Goal: Information Seeking & Learning: Learn about a topic

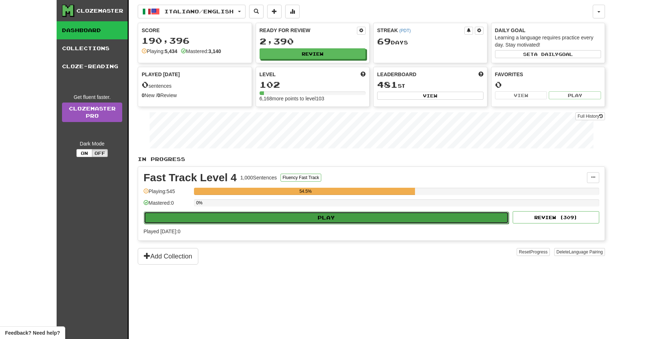
click at [275, 220] on button "Play" at bounding box center [326, 217] width 365 height 12
select select "**"
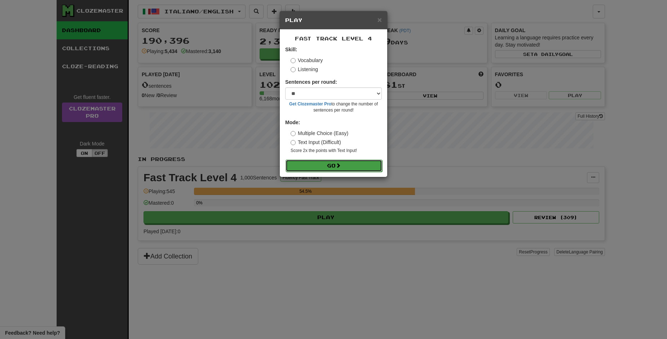
click at [307, 167] on button "Go" at bounding box center [334, 165] width 97 height 12
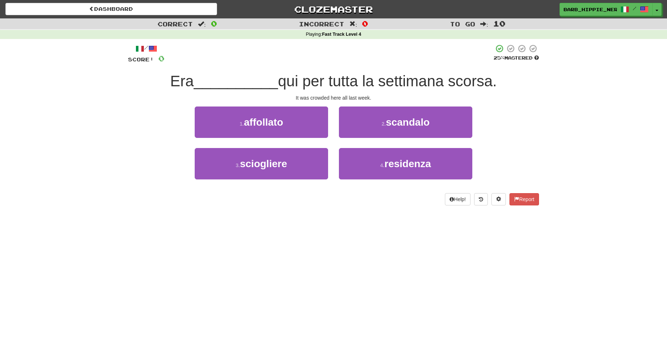
drag, startPoint x: 291, startPoint y: 216, endPoint x: 288, endPoint y: 220, distance: 5.2
click at [289, 219] on div "Dashboard Clozemaster barb_hippie_nerd / Toggle Dropdown Dashboard Leaderboard …" at bounding box center [333, 169] width 667 height 339
click at [295, 125] on button "1 . affollato" at bounding box center [261, 121] width 133 height 31
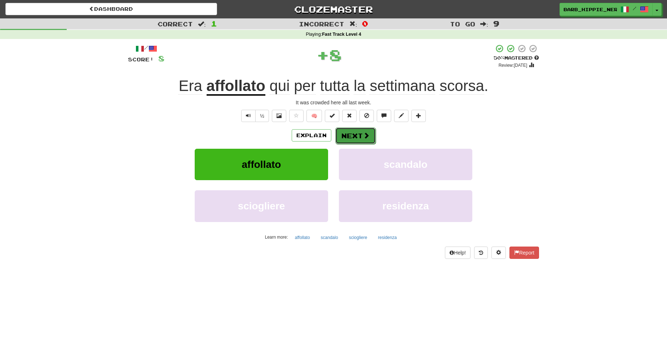
click at [363, 134] on span at bounding box center [366, 135] width 6 height 6
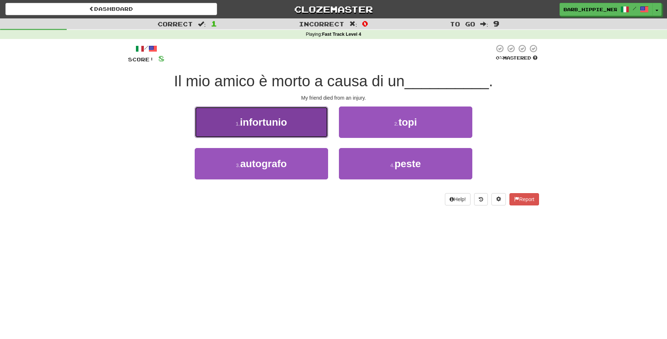
click at [288, 126] on button "1 . infortunio" at bounding box center [261, 121] width 133 height 31
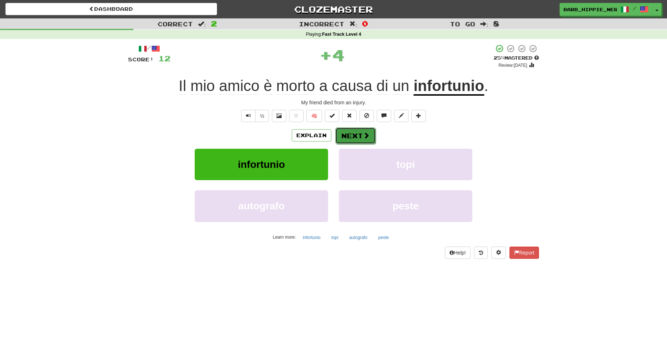
click at [358, 136] on button "Next" at bounding box center [355, 135] width 40 height 17
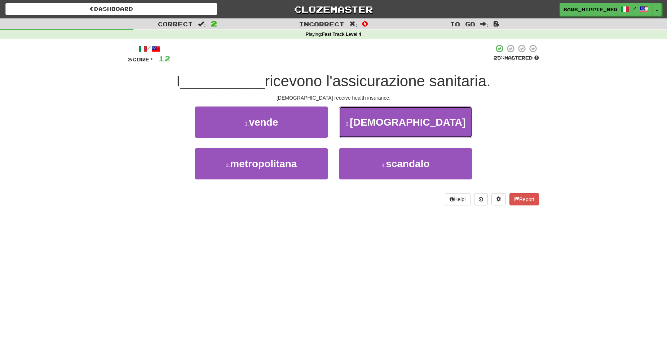
click at [402, 126] on span "[DEMOGRAPHIC_DATA]" at bounding box center [408, 121] width 116 height 11
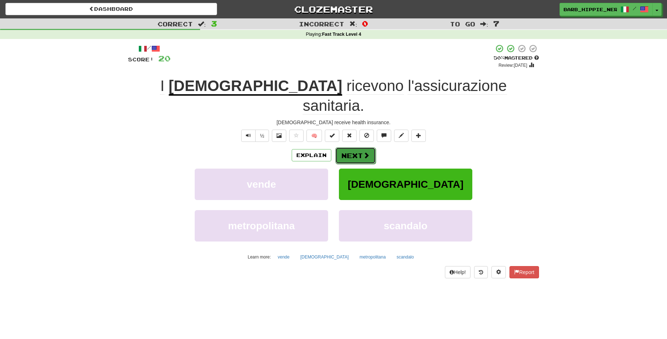
click at [352, 147] on button "Next" at bounding box center [355, 155] width 40 height 17
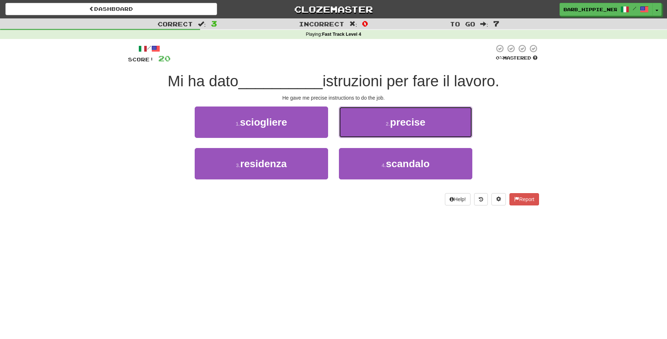
click at [407, 125] on span "precise" at bounding box center [407, 121] width 35 height 11
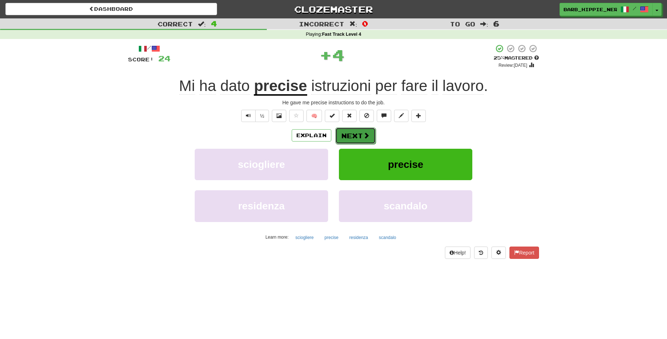
click at [348, 135] on button "Next" at bounding box center [355, 135] width 40 height 17
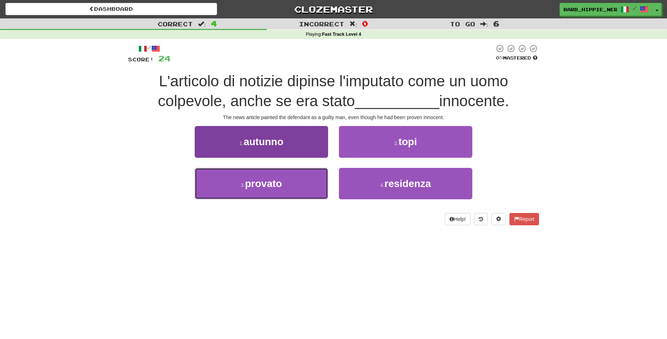
click at [298, 183] on button "3 . provato" at bounding box center [261, 183] width 133 height 31
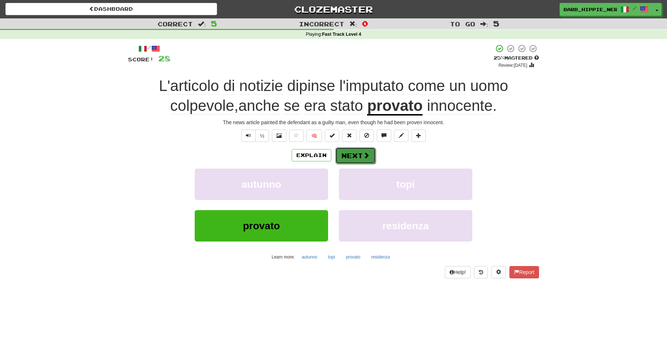
click at [363, 155] on span at bounding box center [366, 155] width 6 height 6
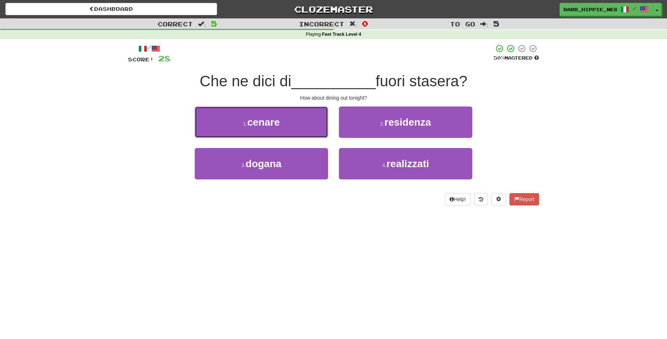
click at [313, 127] on button "1 . cenare" at bounding box center [261, 121] width 133 height 31
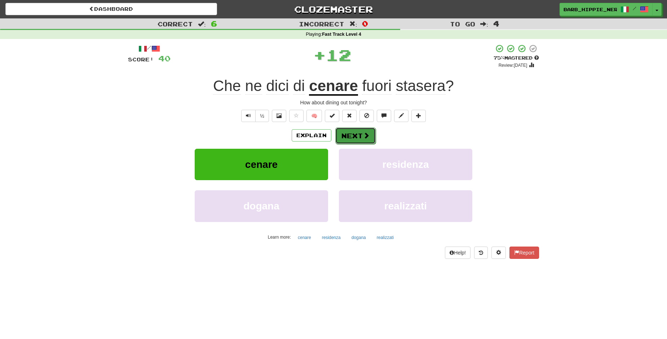
click at [346, 137] on button "Next" at bounding box center [355, 135] width 40 height 17
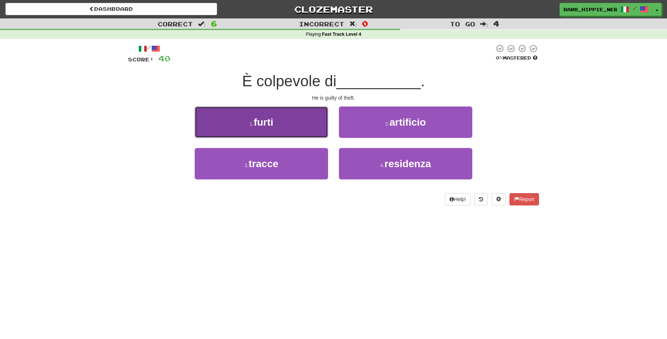
click at [301, 137] on button "1 . furti" at bounding box center [261, 121] width 133 height 31
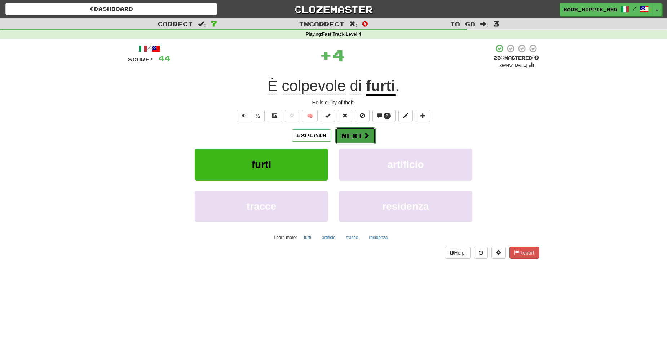
click at [363, 133] on span at bounding box center [366, 135] width 6 height 6
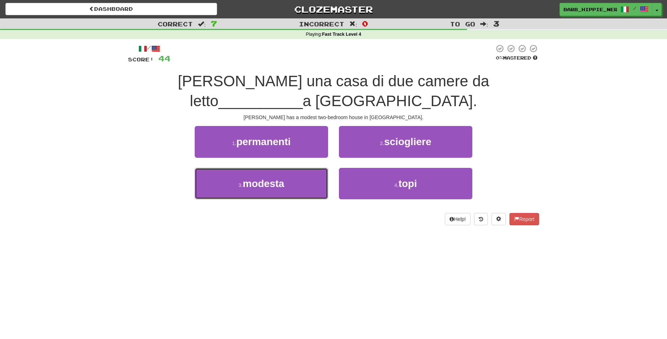
drag, startPoint x: 298, startPoint y: 185, endPoint x: 303, endPoint y: 184, distance: 4.5
click at [299, 186] on button "3 . modesta" at bounding box center [261, 183] width 133 height 31
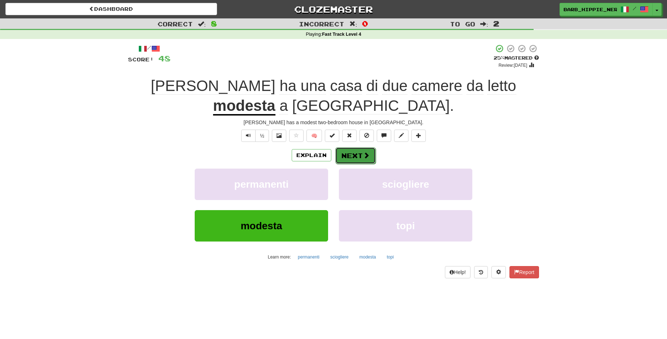
click at [363, 152] on span at bounding box center [366, 155] width 6 height 6
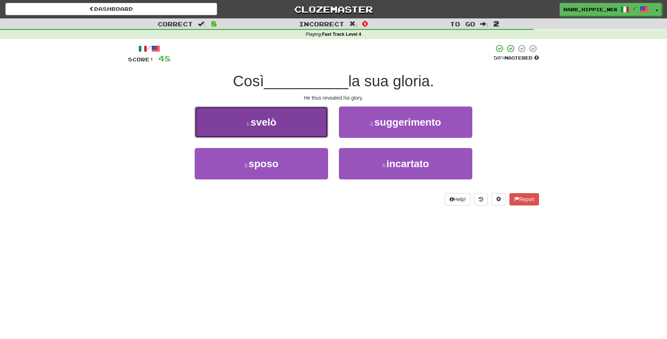
click at [293, 127] on button "1 . svelò" at bounding box center [261, 121] width 133 height 31
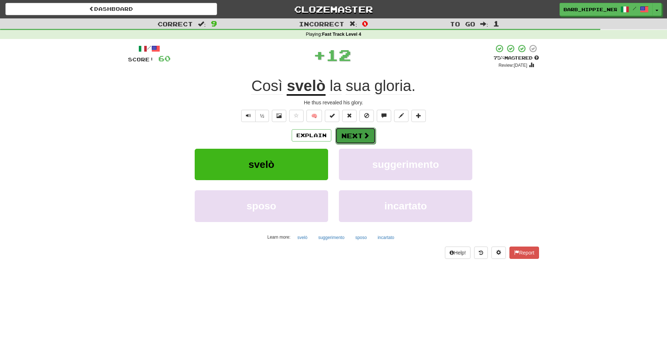
click at [350, 135] on button "Next" at bounding box center [355, 135] width 40 height 17
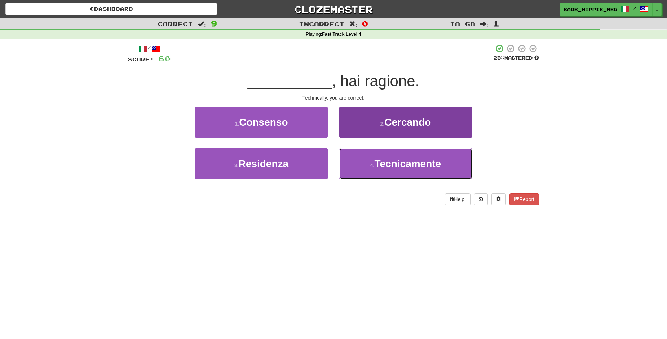
click at [376, 164] on span "Tecnicamente" at bounding box center [408, 163] width 67 height 11
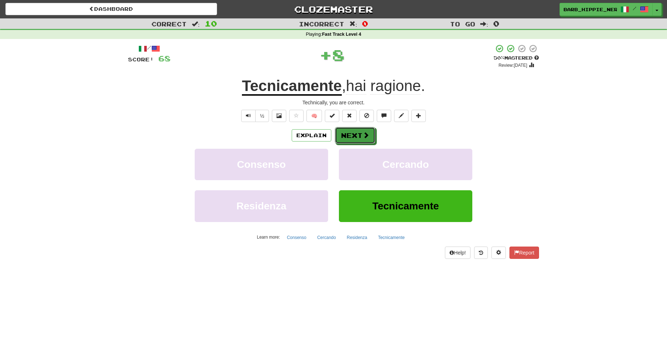
click at [363, 135] on span at bounding box center [366, 135] width 6 height 6
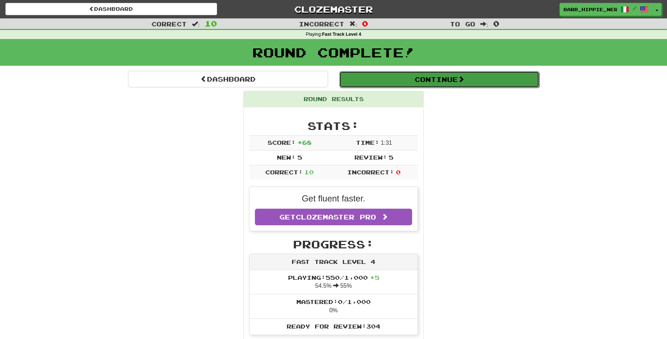
click at [447, 78] on button "Continue" at bounding box center [439, 79] width 200 height 17
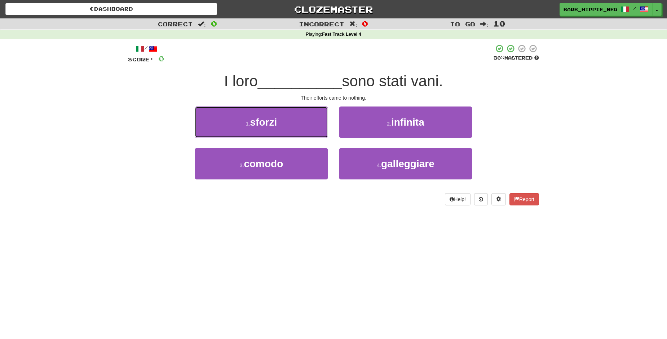
drag, startPoint x: 296, startPoint y: 123, endPoint x: 299, endPoint y: 126, distance: 4.1
click at [296, 123] on button "1 . sforzi" at bounding box center [261, 121] width 133 height 31
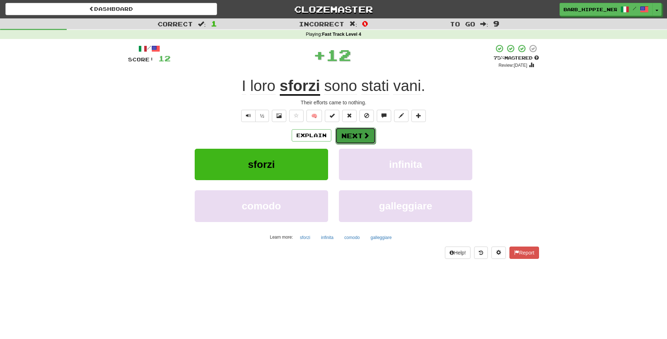
click at [363, 133] on span at bounding box center [366, 135] width 6 height 6
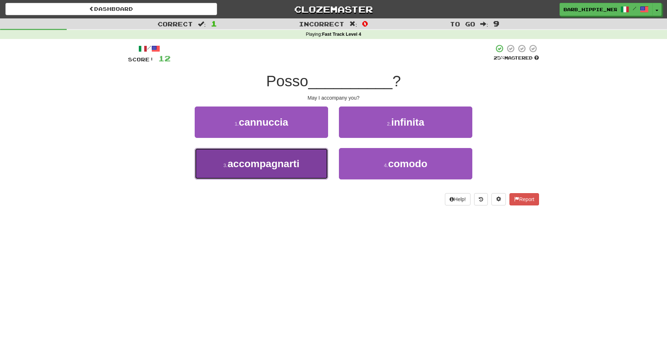
click at [288, 169] on button "3 . accompagnarti" at bounding box center [261, 163] width 133 height 31
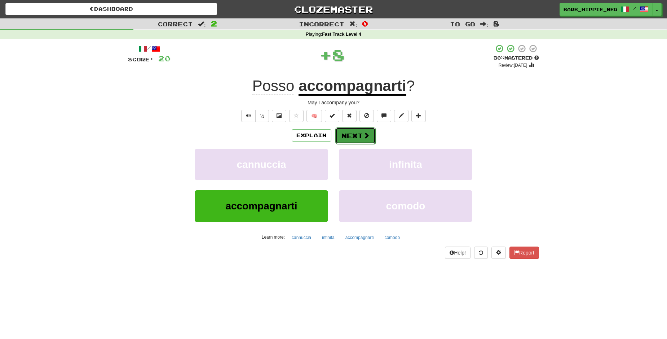
click at [350, 134] on button "Next" at bounding box center [355, 135] width 40 height 17
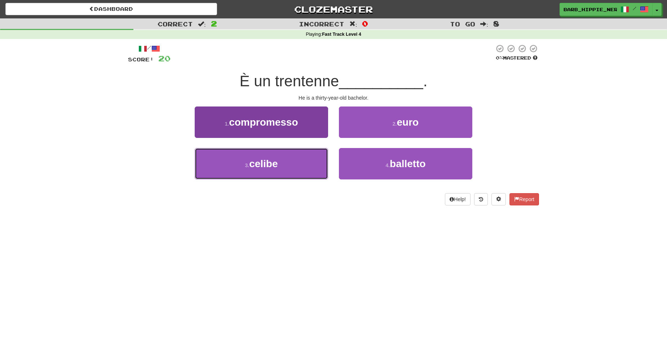
click at [295, 168] on button "3 . celibe" at bounding box center [261, 163] width 133 height 31
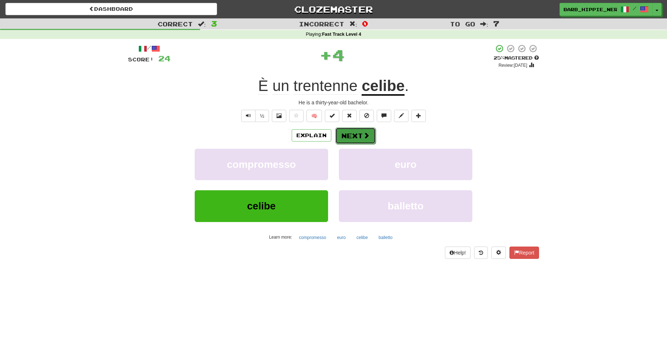
click at [349, 137] on button "Next" at bounding box center [355, 135] width 40 height 17
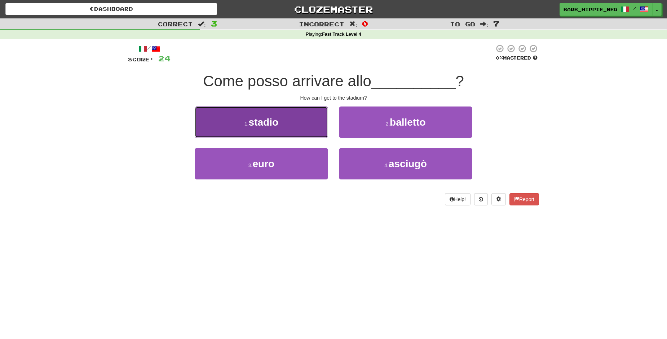
click at [309, 122] on button "1 . stadio" at bounding box center [261, 121] width 133 height 31
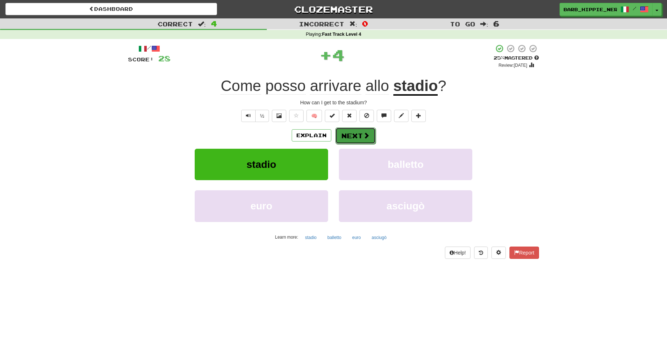
click at [363, 135] on span at bounding box center [366, 135] width 6 height 6
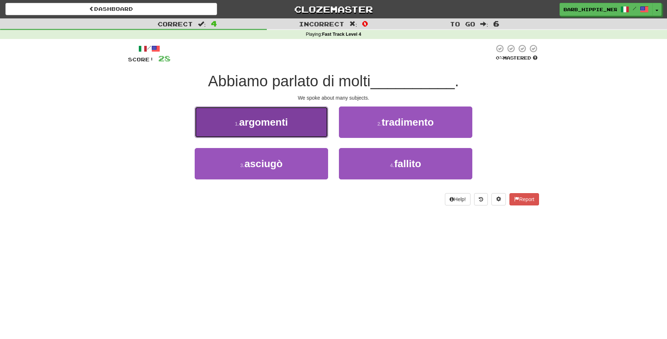
click at [303, 129] on button "1 . argomenti" at bounding box center [261, 121] width 133 height 31
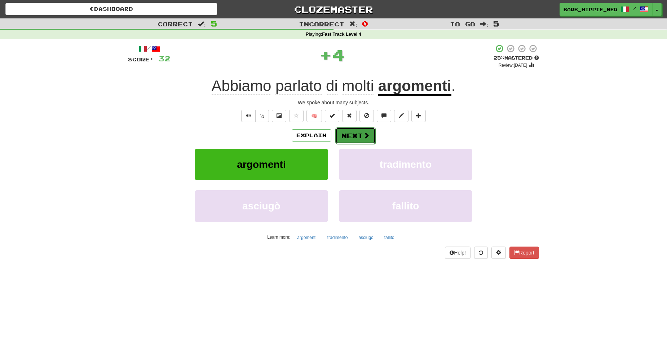
click at [363, 134] on span at bounding box center [366, 135] width 6 height 6
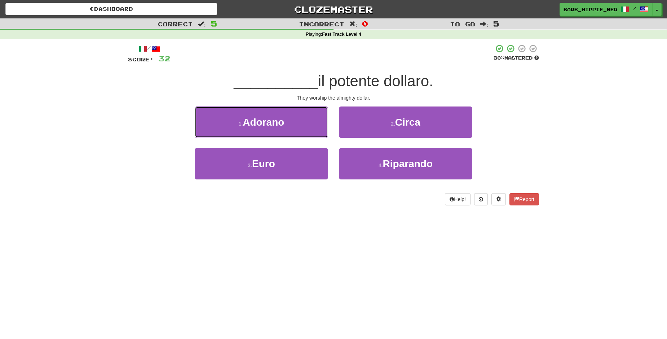
click at [281, 123] on span "Adorano" at bounding box center [263, 121] width 41 height 11
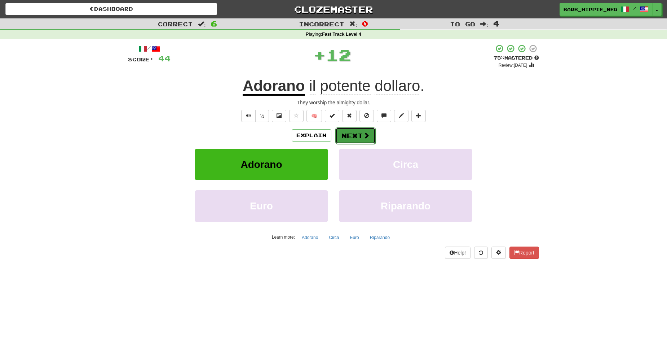
click at [350, 137] on button "Next" at bounding box center [355, 135] width 40 height 17
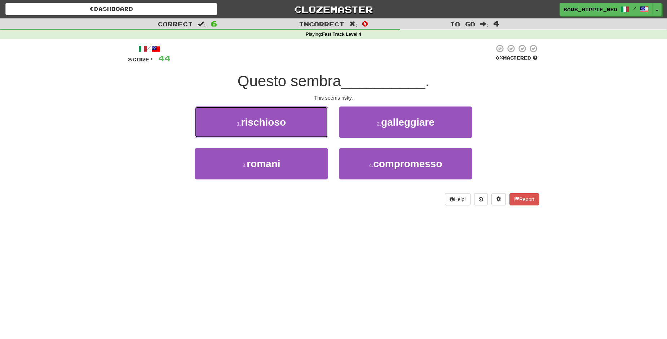
drag, startPoint x: 297, startPoint y: 120, endPoint x: 300, endPoint y: 123, distance: 3.8
click at [297, 120] on button "1 . rischioso" at bounding box center [261, 121] width 133 height 31
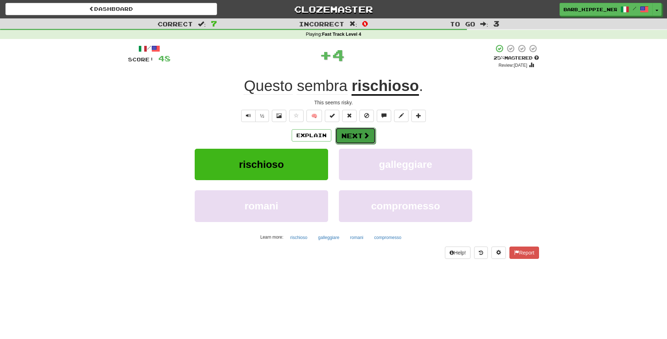
click at [351, 136] on button "Next" at bounding box center [355, 135] width 40 height 17
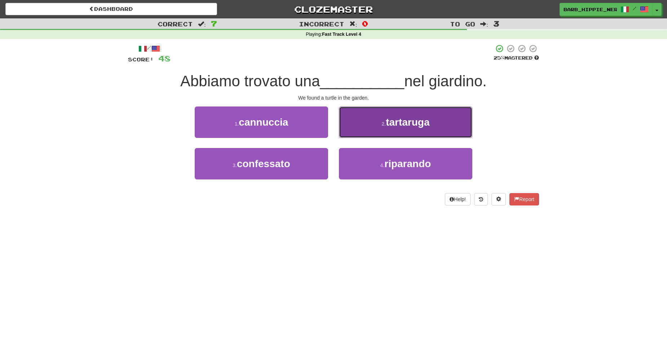
click at [396, 117] on button "2 . [GEOGRAPHIC_DATA]" at bounding box center [405, 121] width 133 height 31
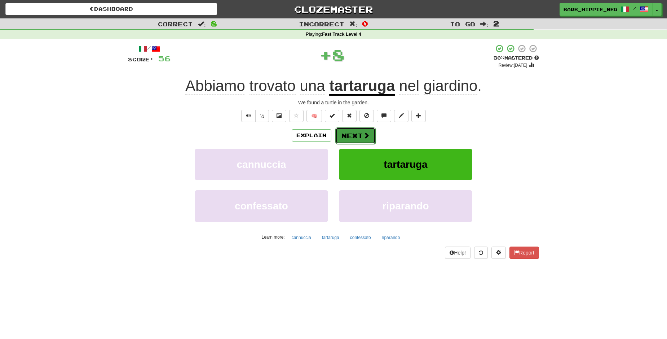
click at [351, 134] on button "Next" at bounding box center [355, 135] width 40 height 17
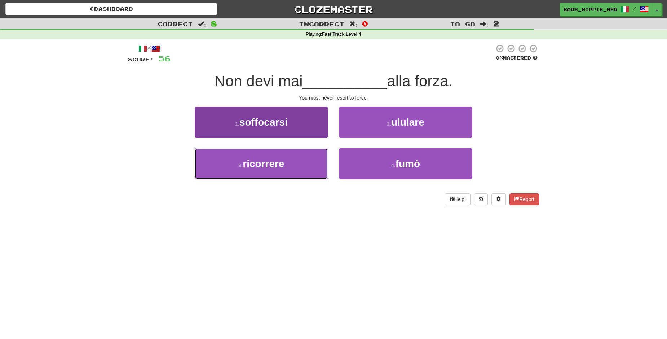
drag, startPoint x: 287, startPoint y: 164, endPoint x: 300, endPoint y: 160, distance: 13.6
click at [287, 164] on button "3 . ricorrere" at bounding box center [261, 163] width 133 height 31
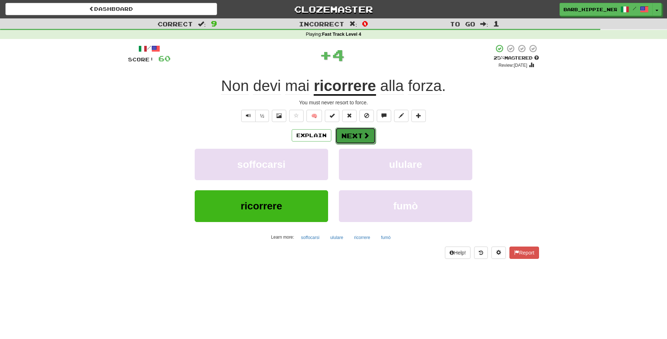
click at [363, 136] on span at bounding box center [366, 135] width 6 height 6
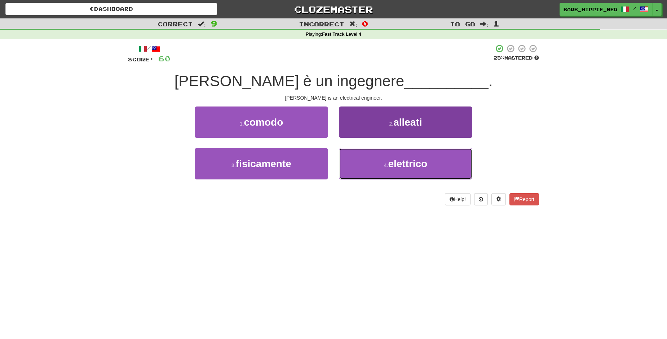
drag, startPoint x: 418, startPoint y: 169, endPoint x: 417, endPoint y: 166, distance: 3.7
click at [418, 170] on button "4 . elettrico" at bounding box center [405, 163] width 133 height 31
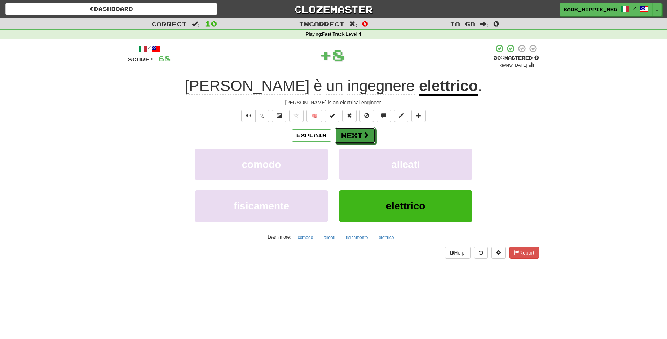
click at [363, 133] on span at bounding box center [366, 135] width 6 height 6
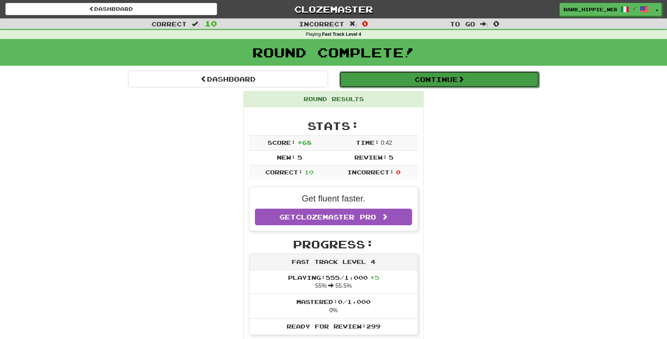
click at [456, 76] on button "Continue" at bounding box center [439, 79] width 200 height 17
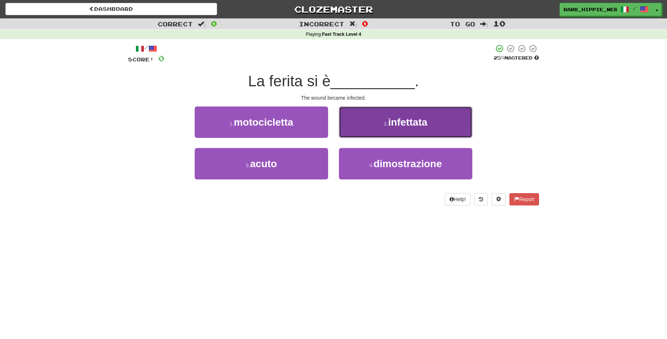
click at [405, 125] on span "infettata" at bounding box center [407, 121] width 39 height 11
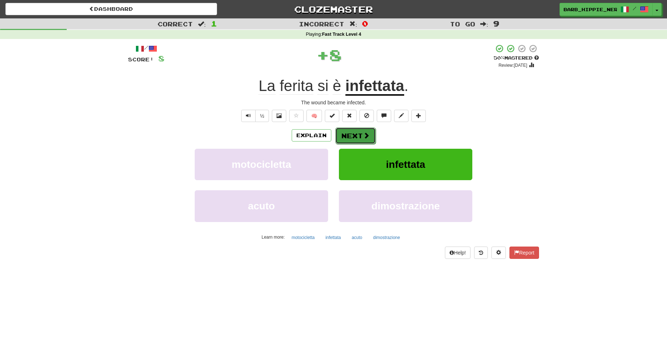
click at [363, 136] on span at bounding box center [366, 135] width 6 height 6
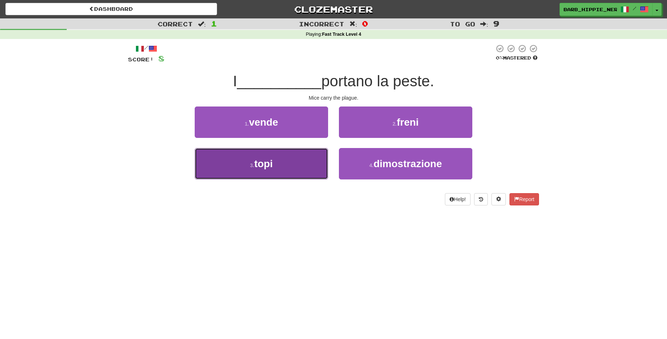
click at [290, 172] on button "3 . topi" at bounding box center [261, 163] width 133 height 31
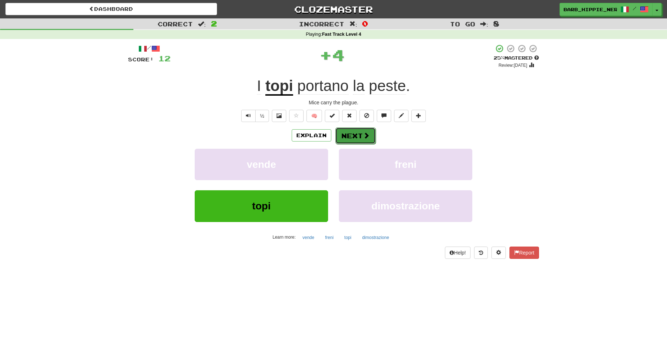
click at [358, 134] on button "Next" at bounding box center [355, 135] width 40 height 17
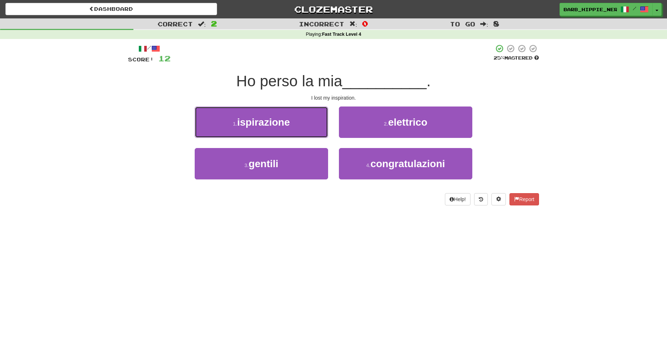
click at [290, 125] on button "1 . ispirazione" at bounding box center [261, 121] width 133 height 31
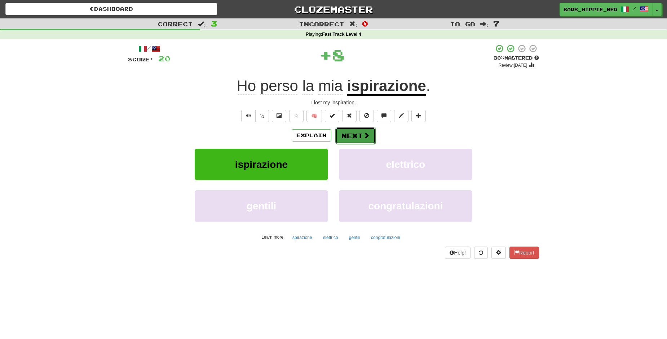
click at [347, 135] on button "Next" at bounding box center [355, 135] width 40 height 17
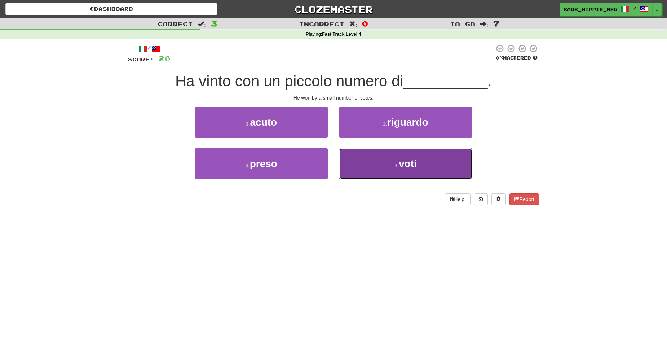
click at [405, 162] on span "voti" at bounding box center [408, 163] width 18 height 11
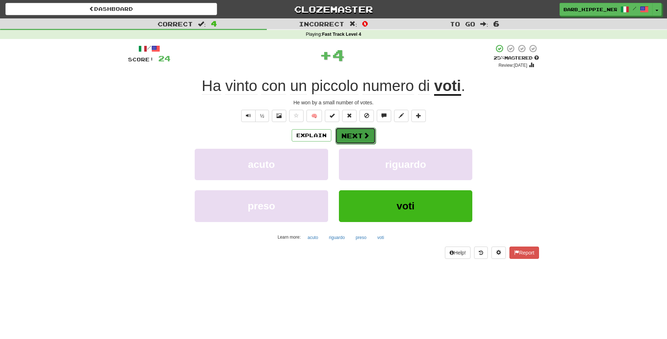
click at [352, 131] on button "Next" at bounding box center [355, 135] width 40 height 17
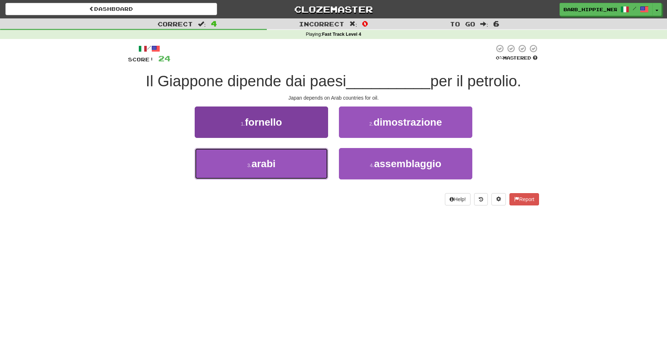
click at [303, 168] on button "3 . [DEMOGRAPHIC_DATA]" at bounding box center [261, 163] width 133 height 31
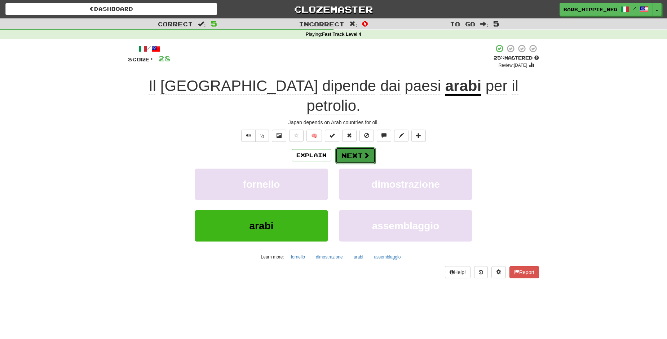
click at [352, 147] on button "Next" at bounding box center [355, 155] width 40 height 17
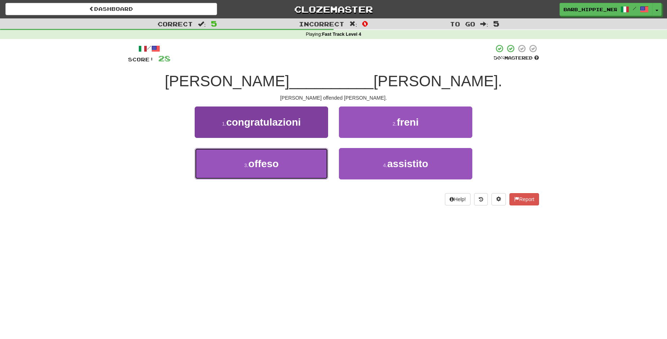
click at [301, 170] on button "3 . offeso" at bounding box center [261, 163] width 133 height 31
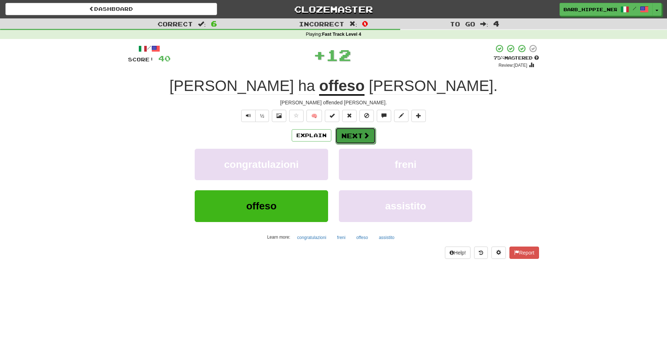
click at [363, 132] on span at bounding box center [366, 135] width 6 height 6
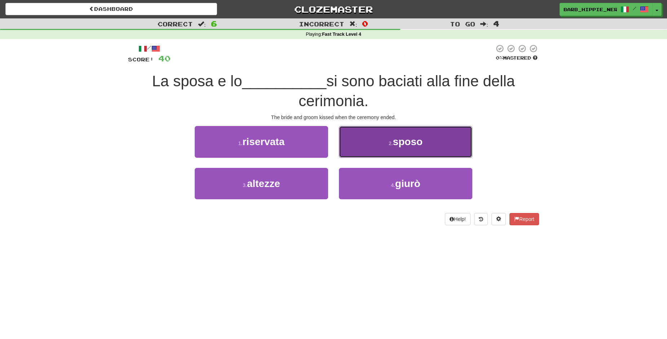
click at [419, 144] on span "sposo" at bounding box center [408, 141] width 30 height 11
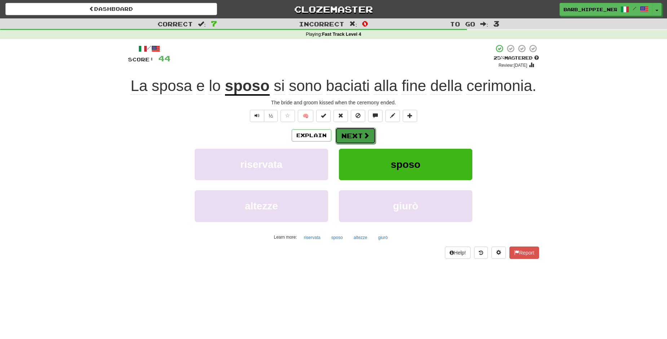
click at [363, 135] on span at bounding box center [366, 135] width 6 height 6
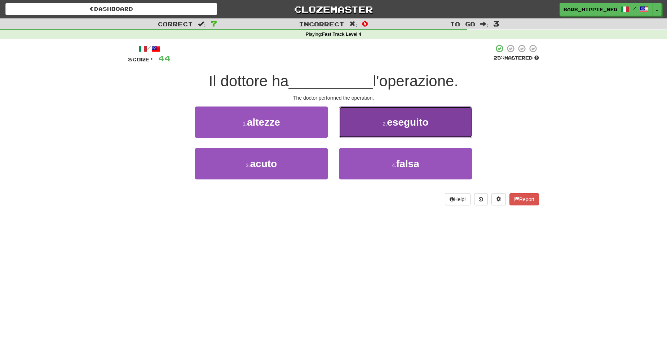
click at [405, 127] on button "2 . eseguito" at bounding box center [405, 121] width 133 height 31
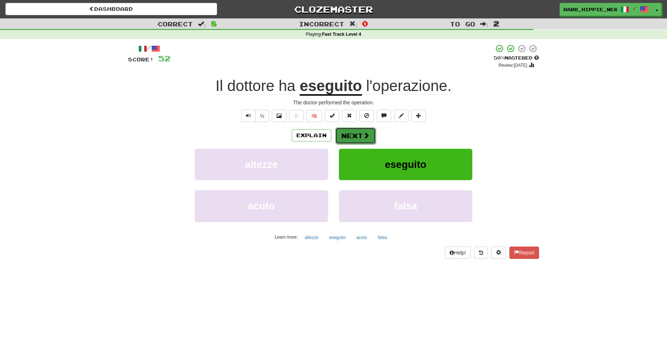
click at [351, 132] on button "Next" at bounding box center [355, 135] width 40 height 17
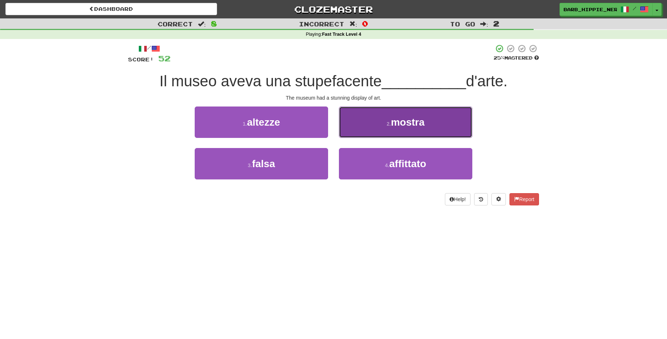
click at [421, 123] on span "mostra" at bounding box center [408, 121] width 34 height 11
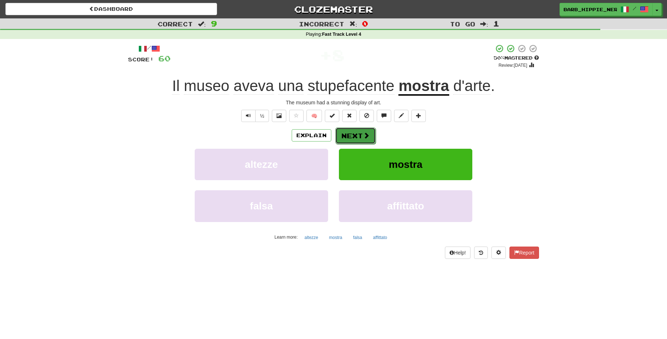
click at [363, 133] on span at bounding box center [366, 135] width 6 height 6
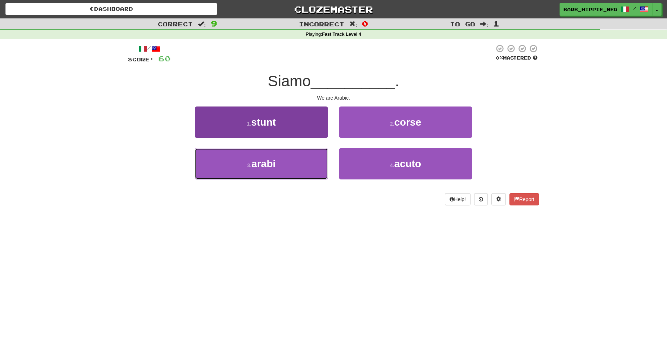
click at [296, 167] on button "3 . [DEMOGRAPHIC_DATA]" at bounding box center [261, 163] width 133 height 31
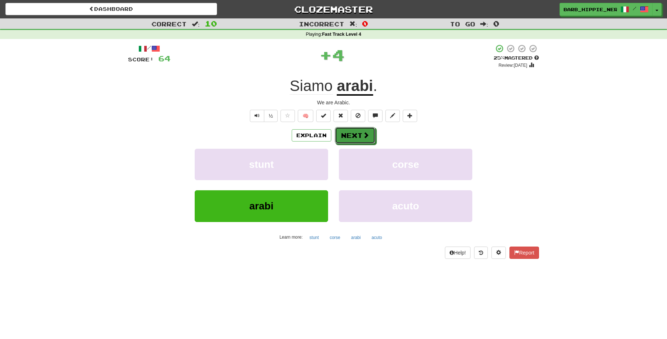
click at [349, 131] on button "Next" at bounding box center [355, 135] width 40 height 17
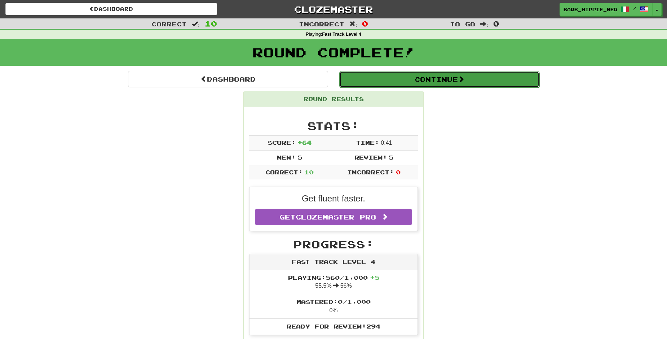
click at [458, 79] on button "Continue" at bounding box center [439, 79] width 200 height 17
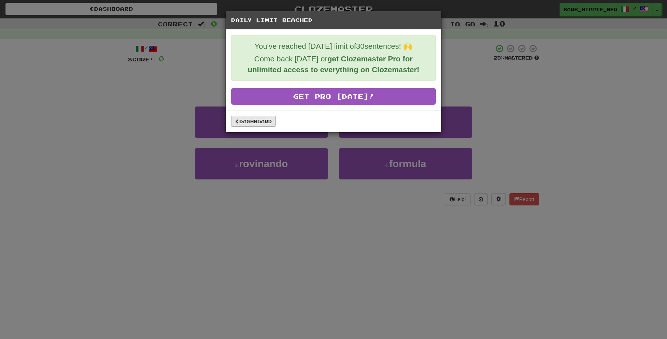
click at [239, 125] on div "Dashboard" at bounding box center [334, 121] width 216 height 22
click at [251, 121] on link "Dashboard" at bounding box center [253, 121] width 45 height 11
